Goal: Task Accomplishment & Management: Manage account settings

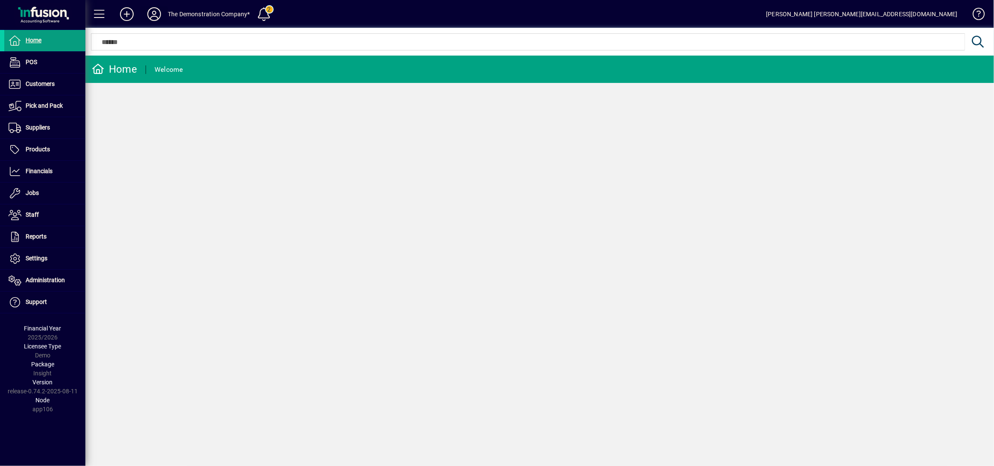
click at [154, 13] on icon at bounding box center [154, 14] width 17 height 14
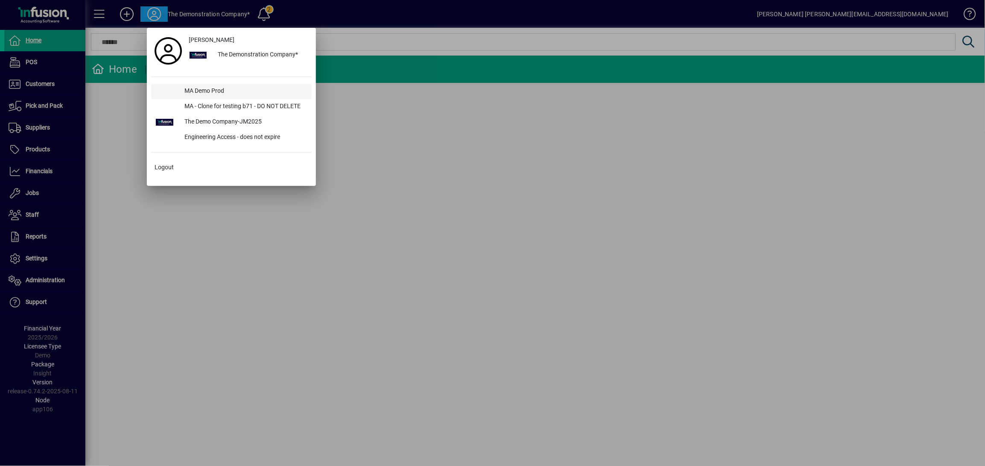
click at [201, 91] on div "MA Demo Prod" at bounding box center [245, 91] width 134 height 15
